Goal: Task Accomplishment & Management: Use online tool/utility

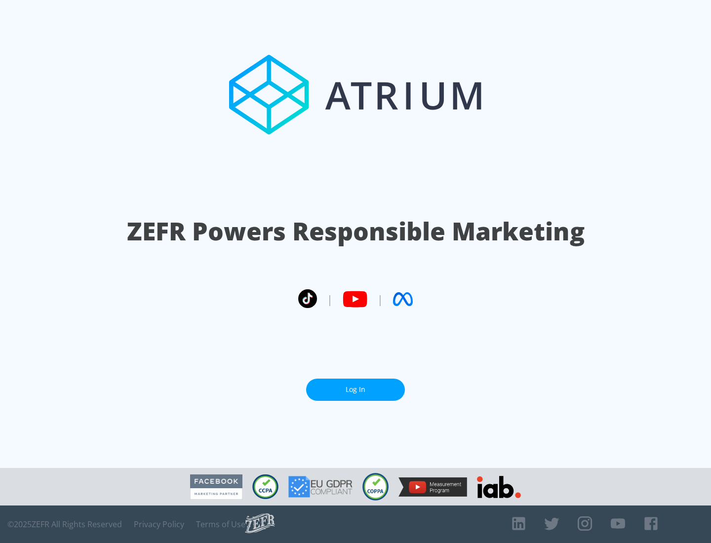
click at [355, 385] on link "Log In" at bounding box center [355, 390] width 99 height 22
